Goal: Register for event/course

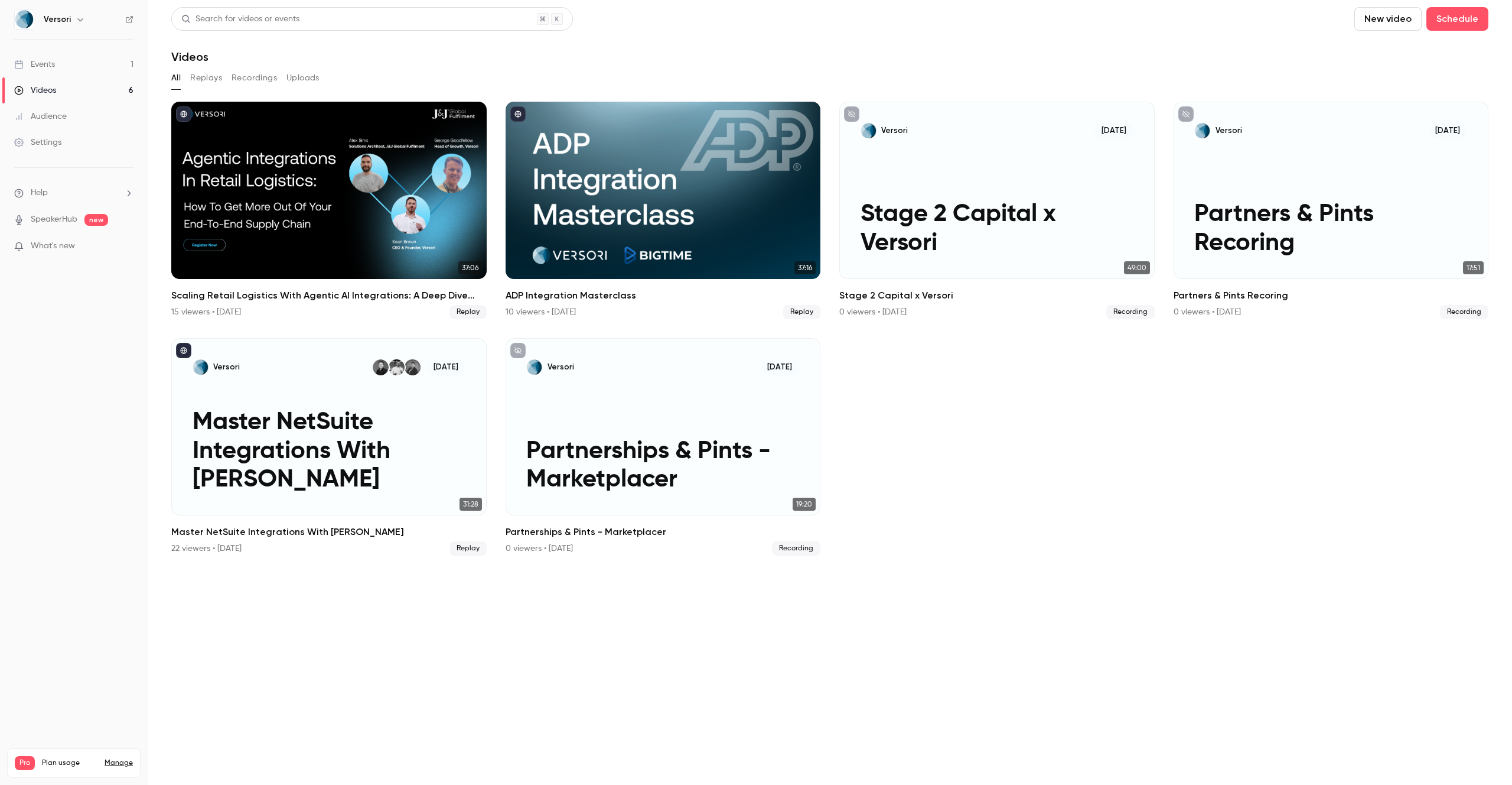
click at [59, 64] on link "Events 1" at bounding box center [74, 64] width 148 height 26
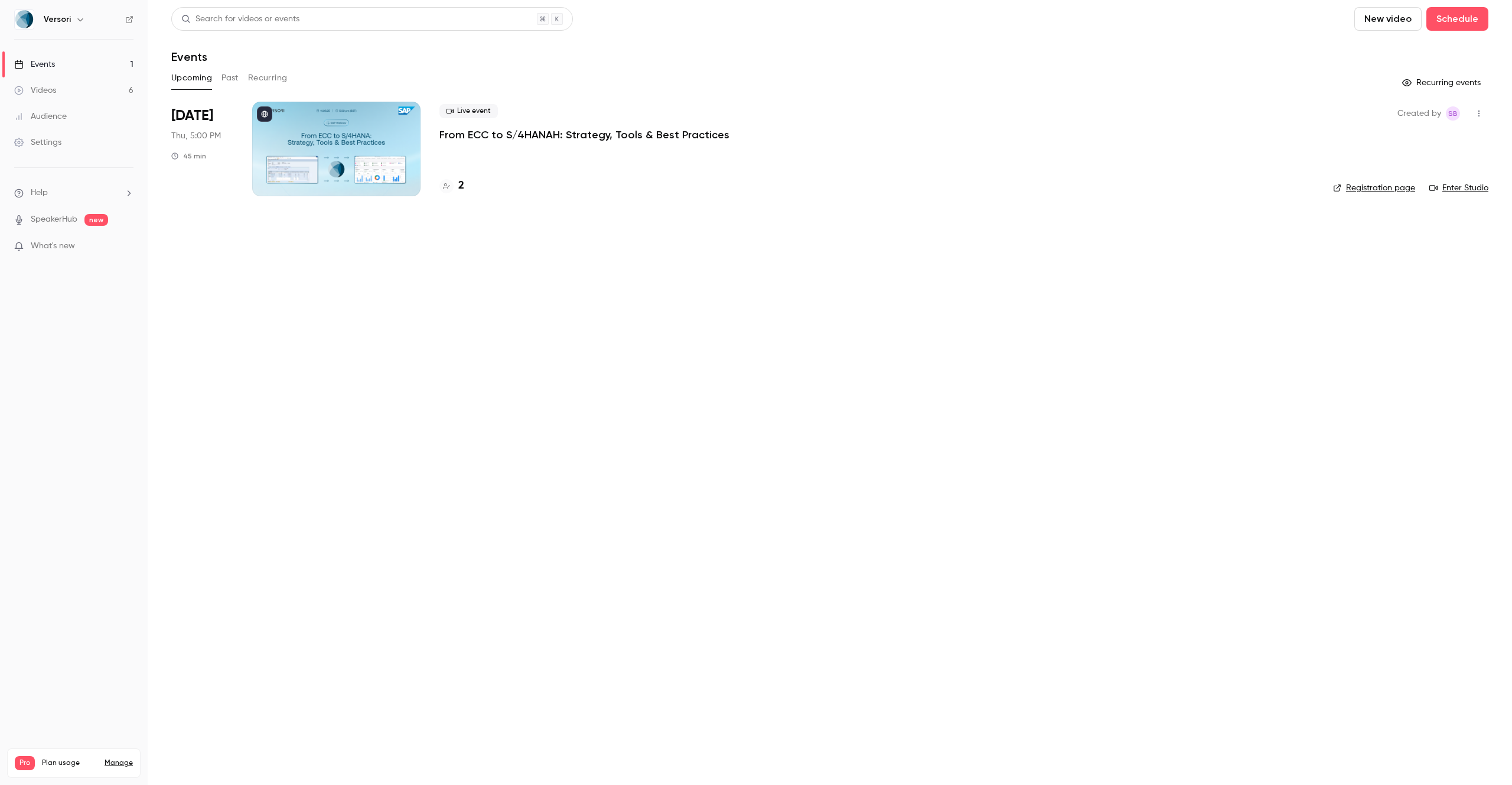
click at [521, 133] on p "From ECC to S/4HANAH: Strategy, Tools & Best Practices" at bounding box center [584, 134] width 290 height 14
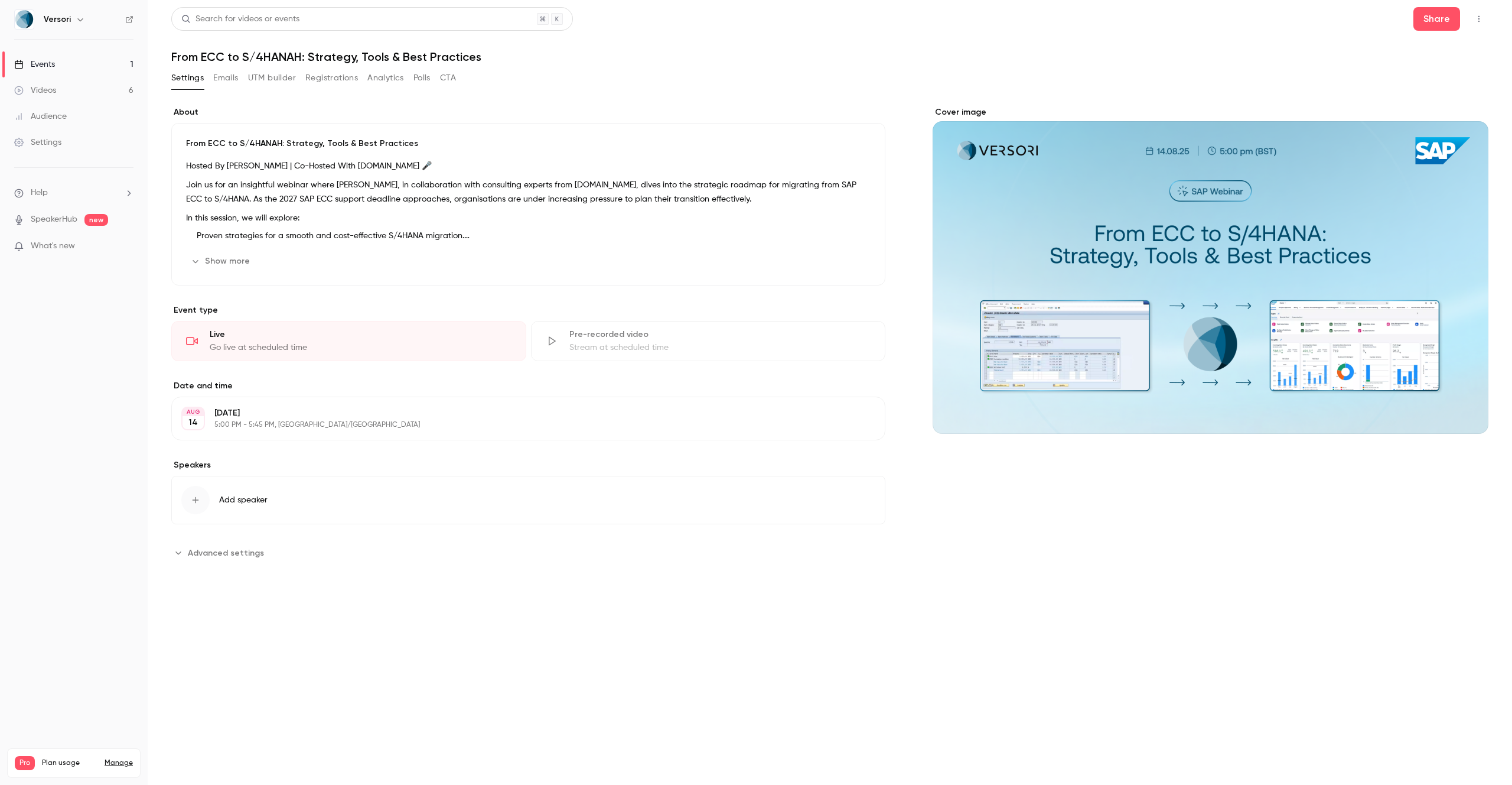
click at [324, 80] on button "Registrations" at bounding box center [332, 78] width 53 height 19
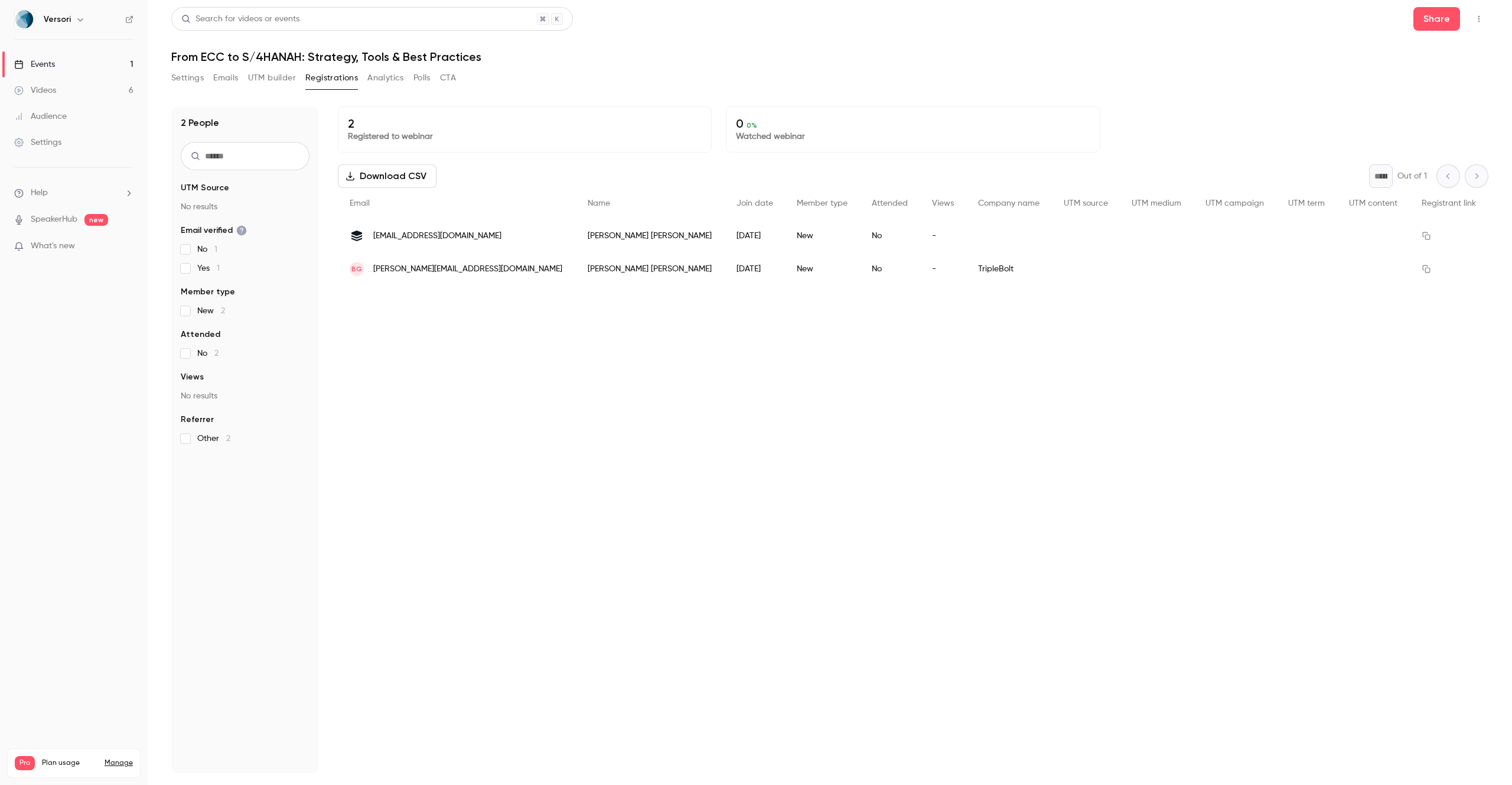
click at [186, 70] on button "Settings" at bounding box center [187, 78] width 32 height 19
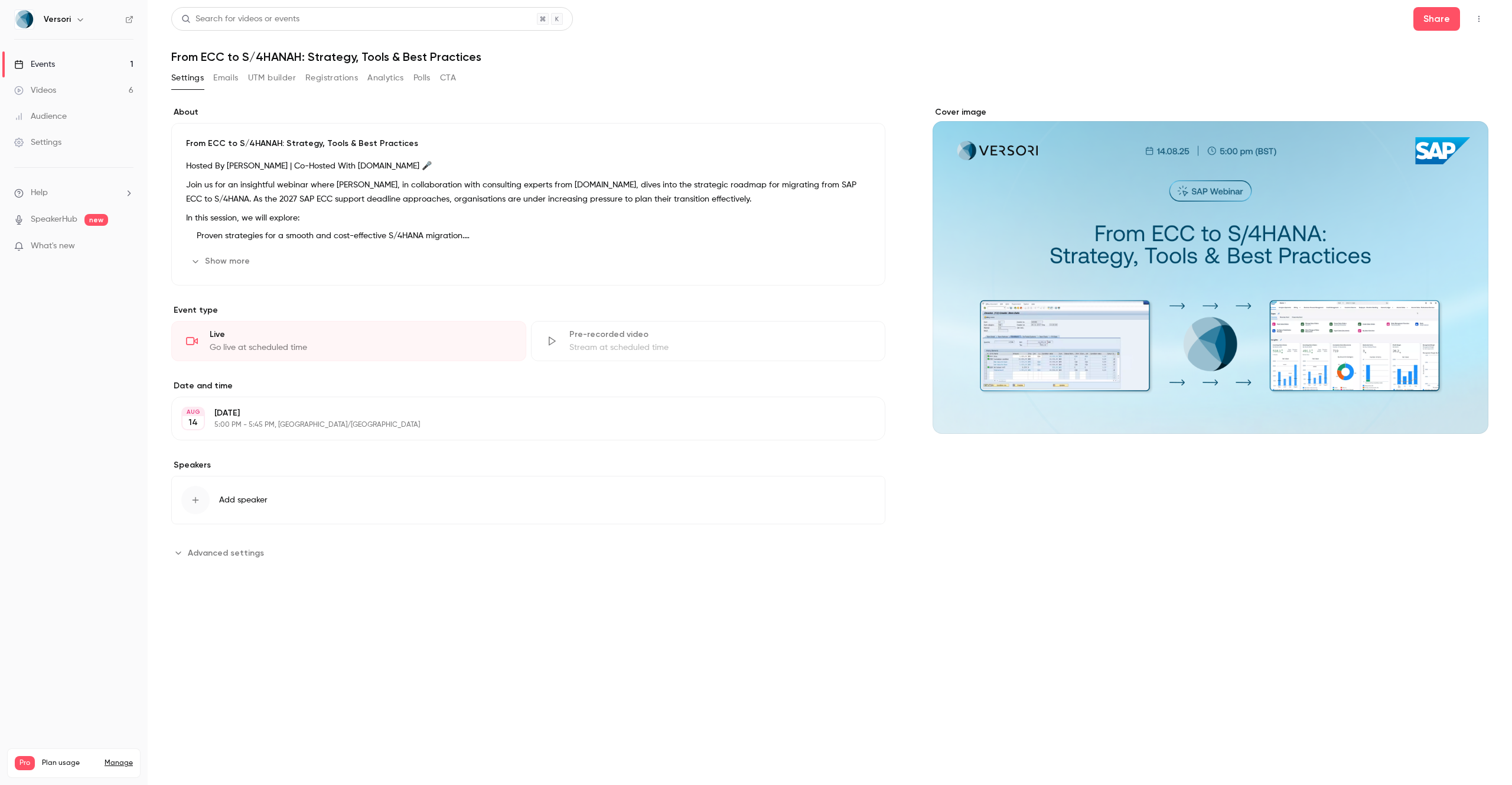
click at [66, 70] on link "Events 1" at bounding box center [74, 64] width 148 height 26
